Goal: Navigation & Orientation: Find specific page/section

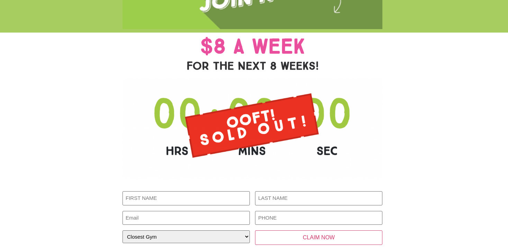
scroll to position [373, 0]
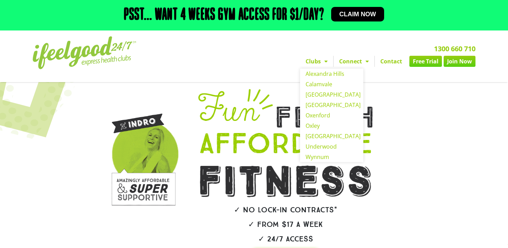
click at [312, 59] on link "Clubs" at bounding box center [316, 61] width 33 height 11
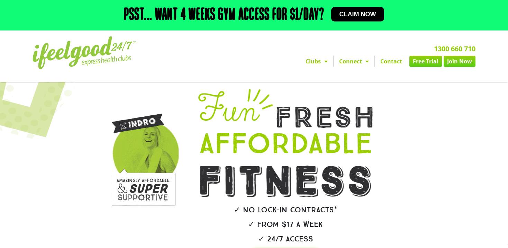
click at [314, 60] on link "Clubs" at bounding box center [316, 61] width 33 height 11
click at [315, 63] on link "Clubs" at bounding box center [316, 61] width 33 height 11
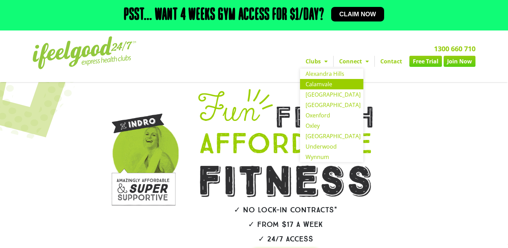
click at [325, 84] on link "Calamvale" at bounding box center [331, 84] width 63 height 10
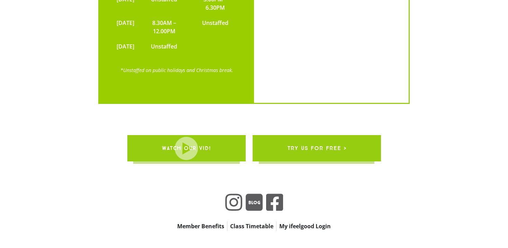
scroll to position [2306, 0]
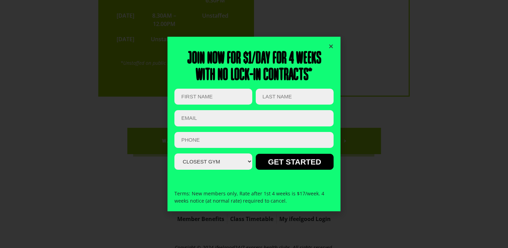
click at [330, 46] on icon "Close" at bounding box center [331, 46] width 5 height 5
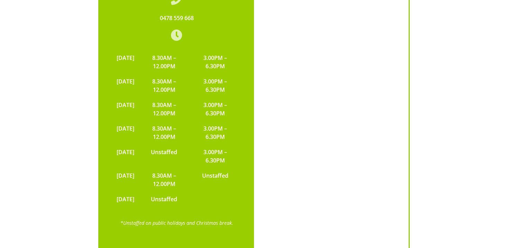
scroll to position [1441, 0]
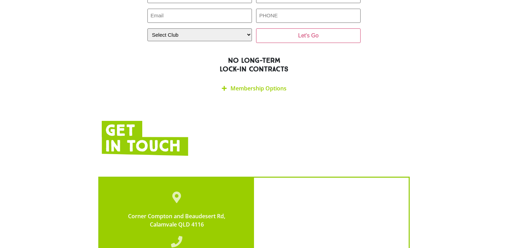
drag, startPoint x: 238, startPoint y: 61, endPoint x: 199, endPoint y: 65, distance: 39.0
click at [181, 80] on div "Membership Options" at bounding box center [254, 88] width 213 height 16
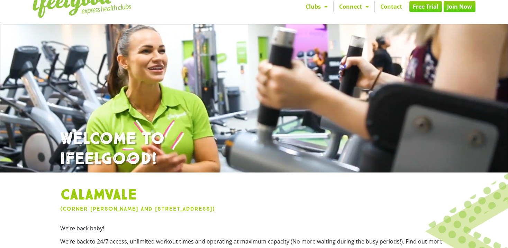
scroll to position [0, 0]
